Goal: Transaction & Acquisition: Obtain resource

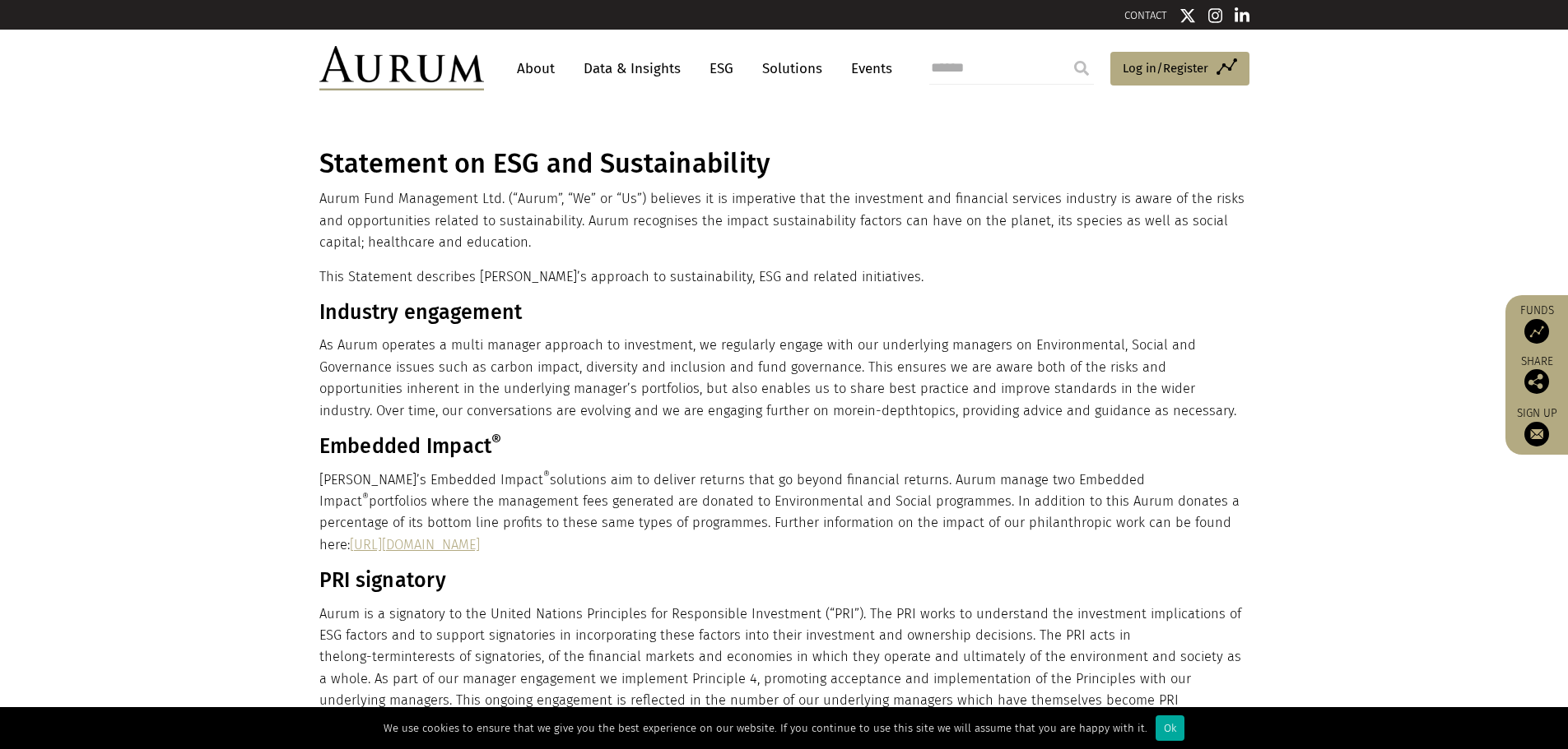
click at [720, 62] on link "ESG" at bounding box center [721, 68] width 40 height 30
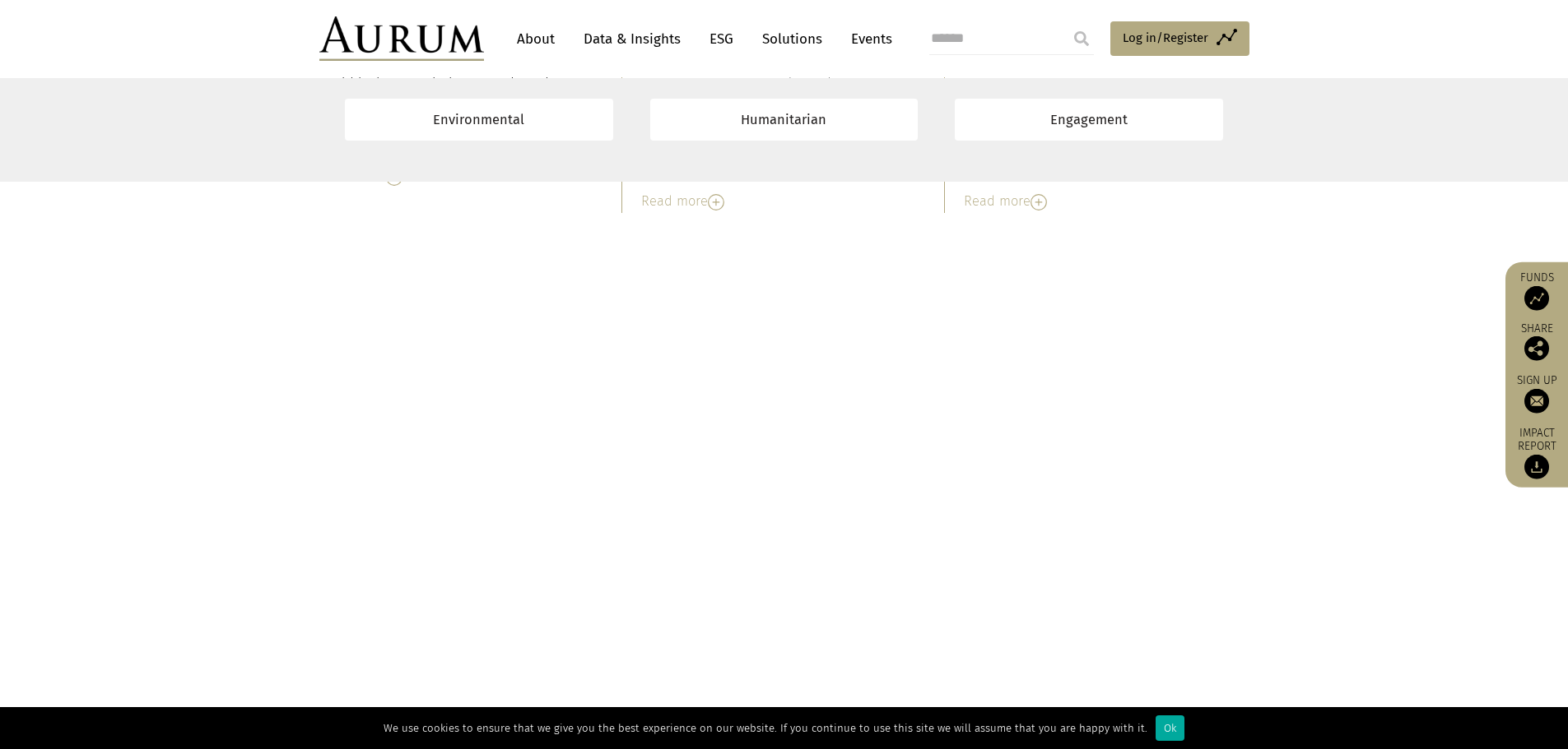
scroll to position [5594, 0]
click at [538, 39] on link "About" at bounding box center [536, 39] width 54 height 30
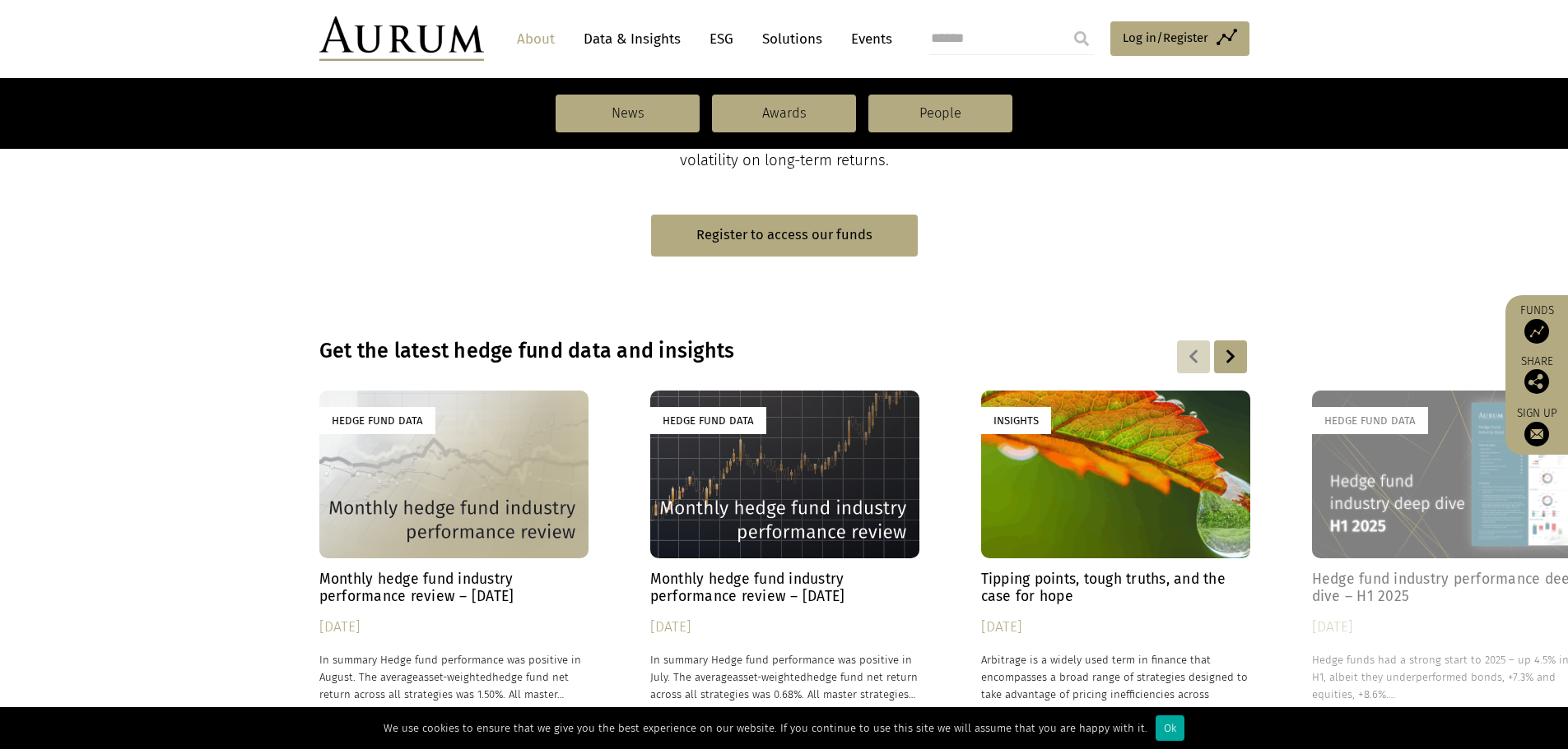
scroll to position [822, 0]
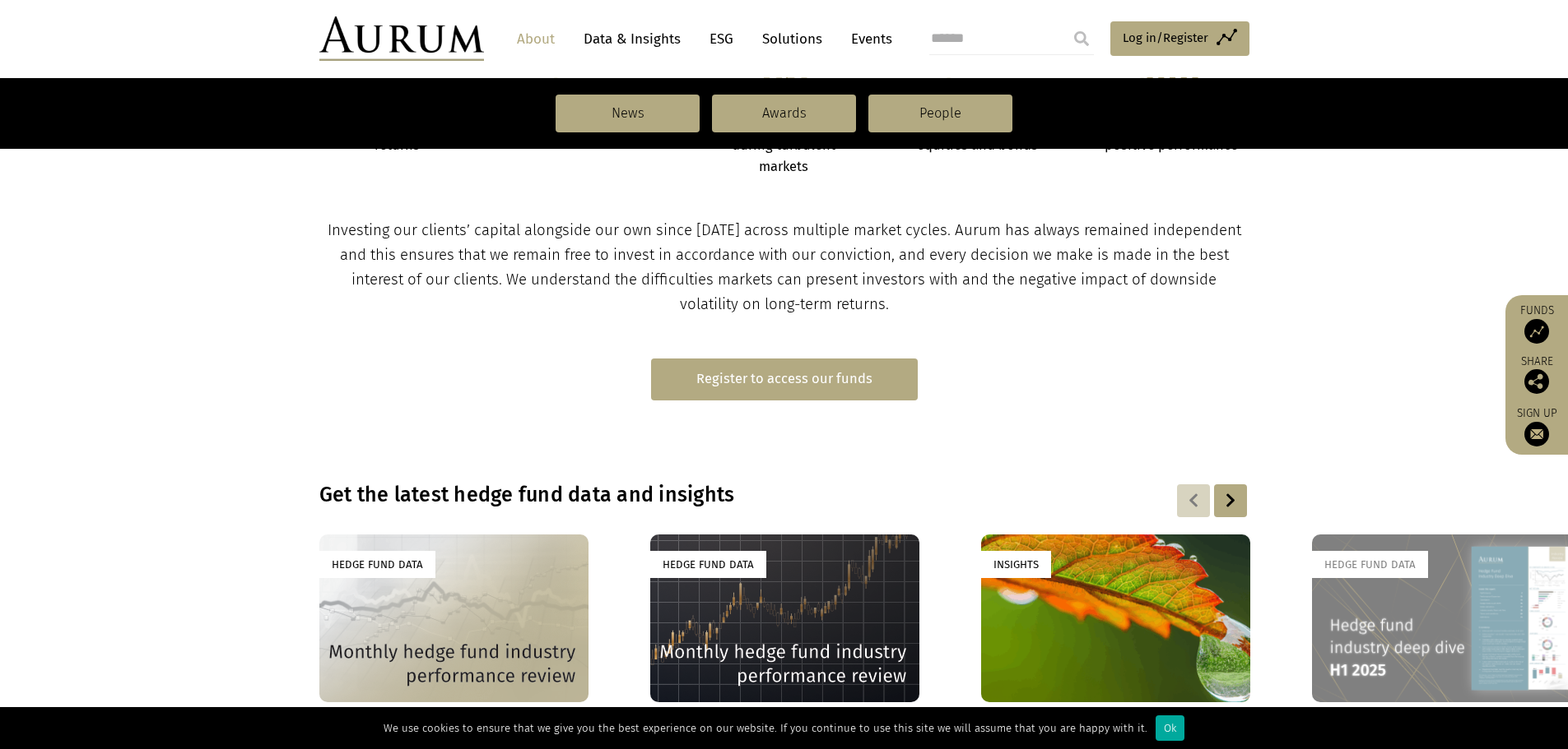
click at [770, 377] on link "Register to access our funds" at bounding box center [784, 379] width 266 height 42
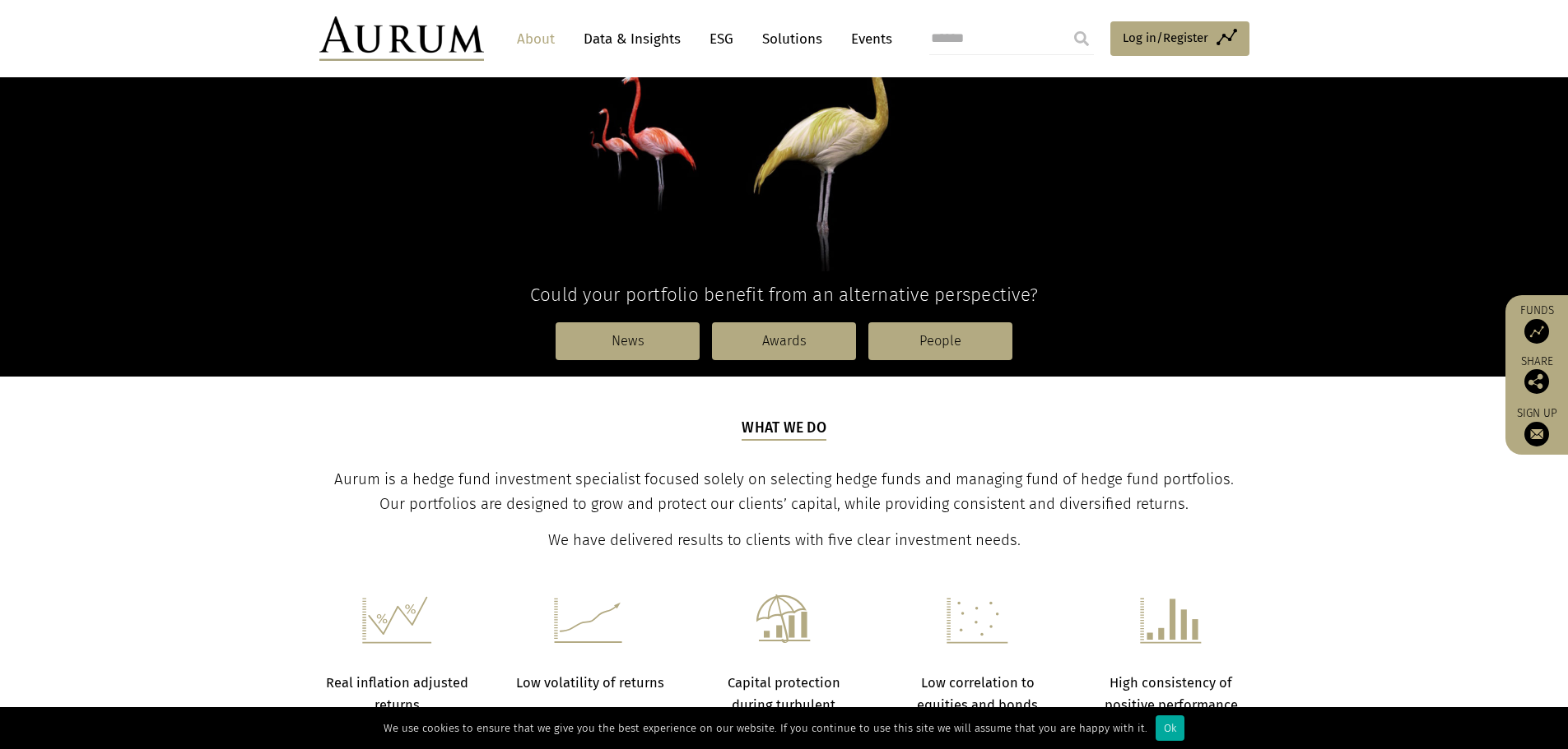
scroll to position [411, 0]
